Goal: Task Accomplishment & Management: Manage account settings

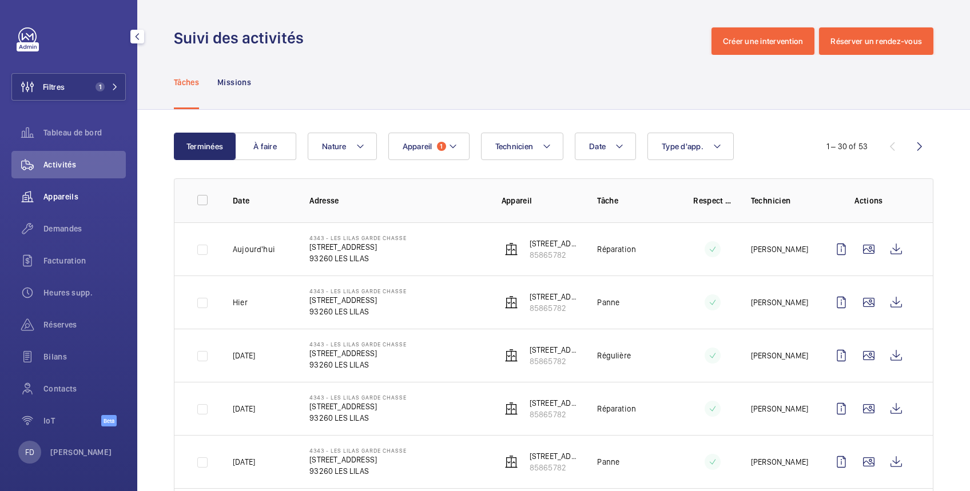
click at [70, 197] on span "Appareils" at bounding box center [84, 196] width 82 height 11
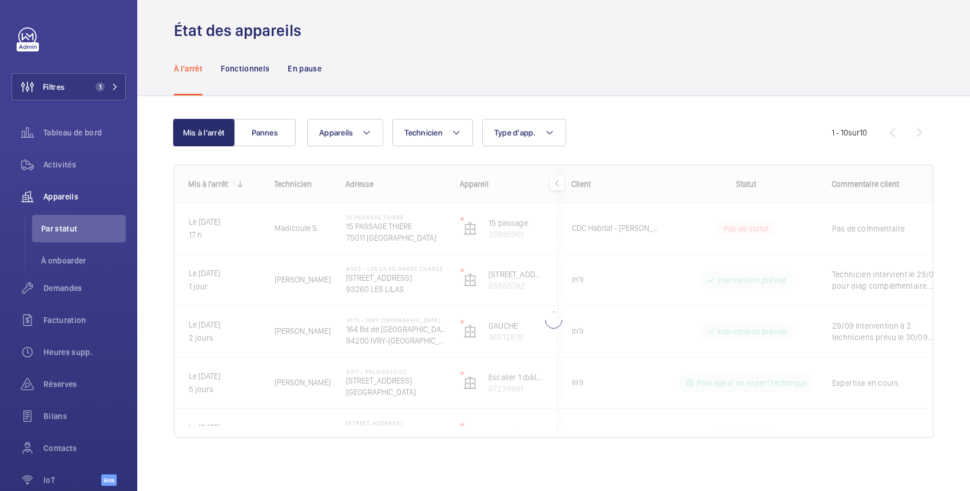
scroll to position [9, 0]
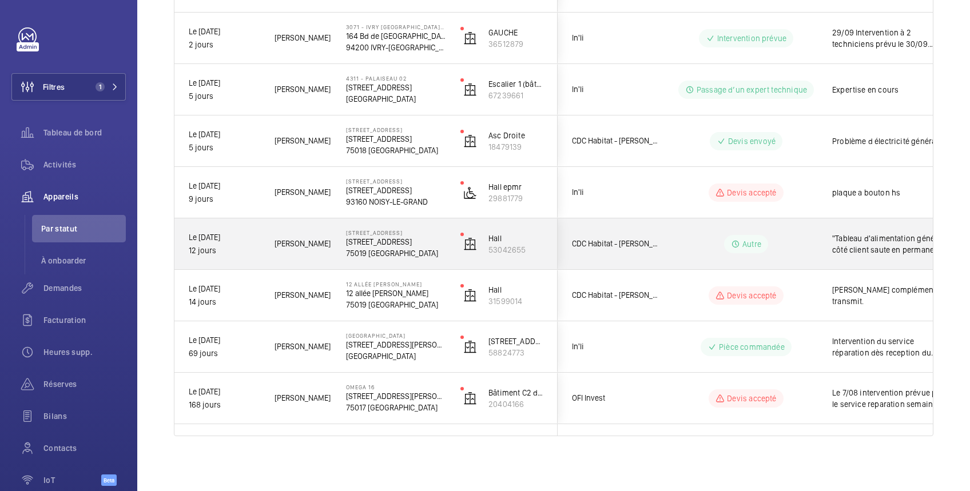
scroll to position [97, 0]
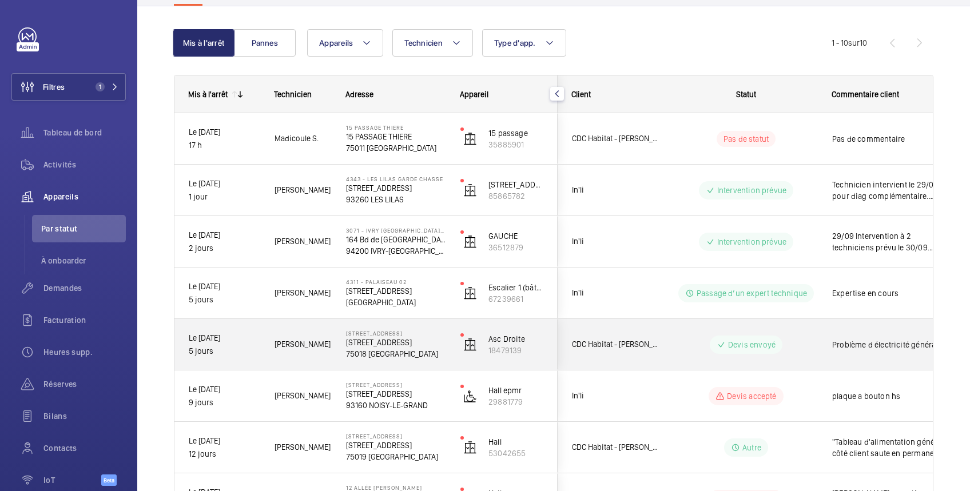
click at [689, 343] on wm-front-pills-cell "Devis envoyé" at bounding box center [746, 345] width 142 height 18
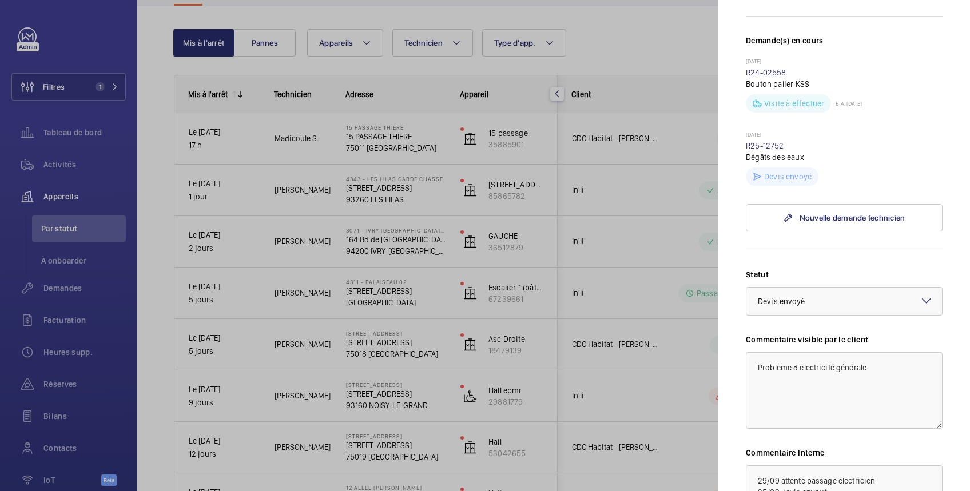
scroll to position [294, 0]
click at [763, 151] on link "R25-12752" at bounding box center [765, 146] width 38 height 9
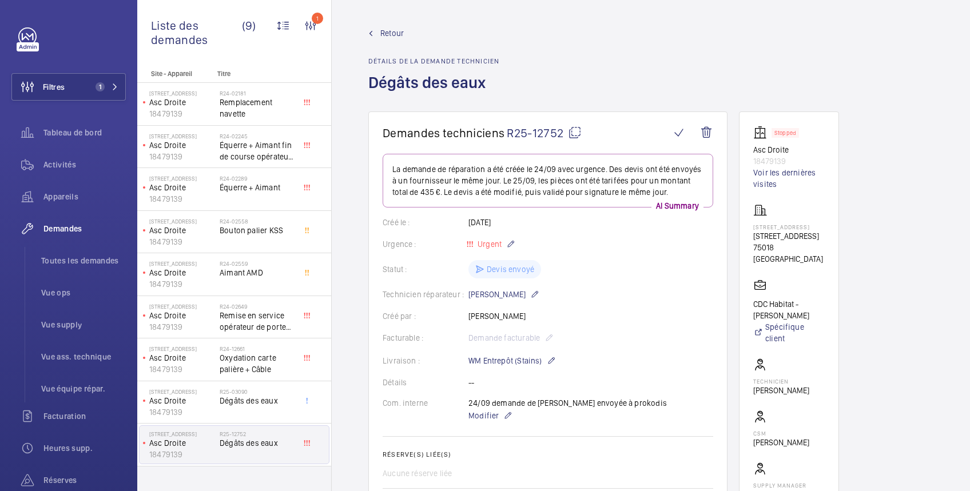
scroll to position [203, 0]
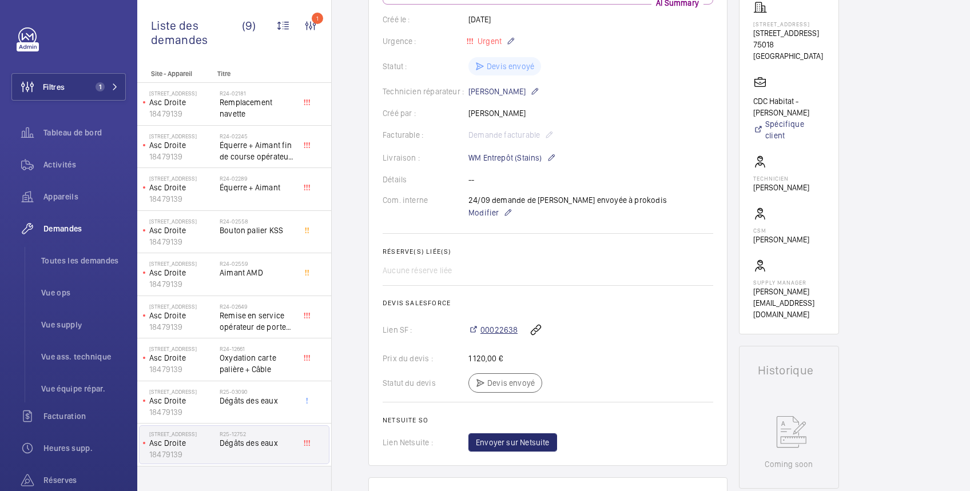
click at [493, 324] on span "00022638" at bounding box center [498, 329] width 37 height 11
